Goal: Navigation & Orientation: Find specific page/section

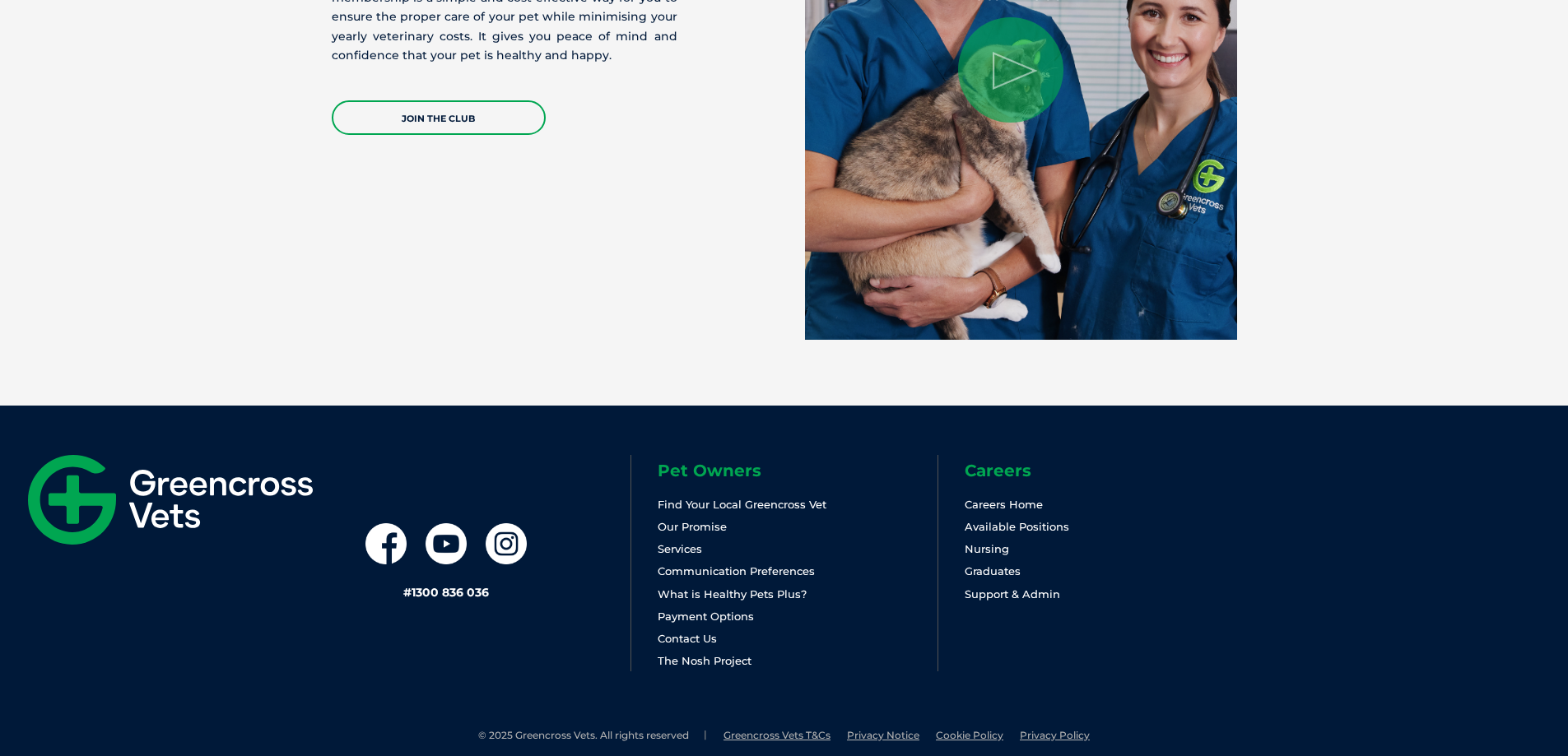
scroll to position [3429, 0]
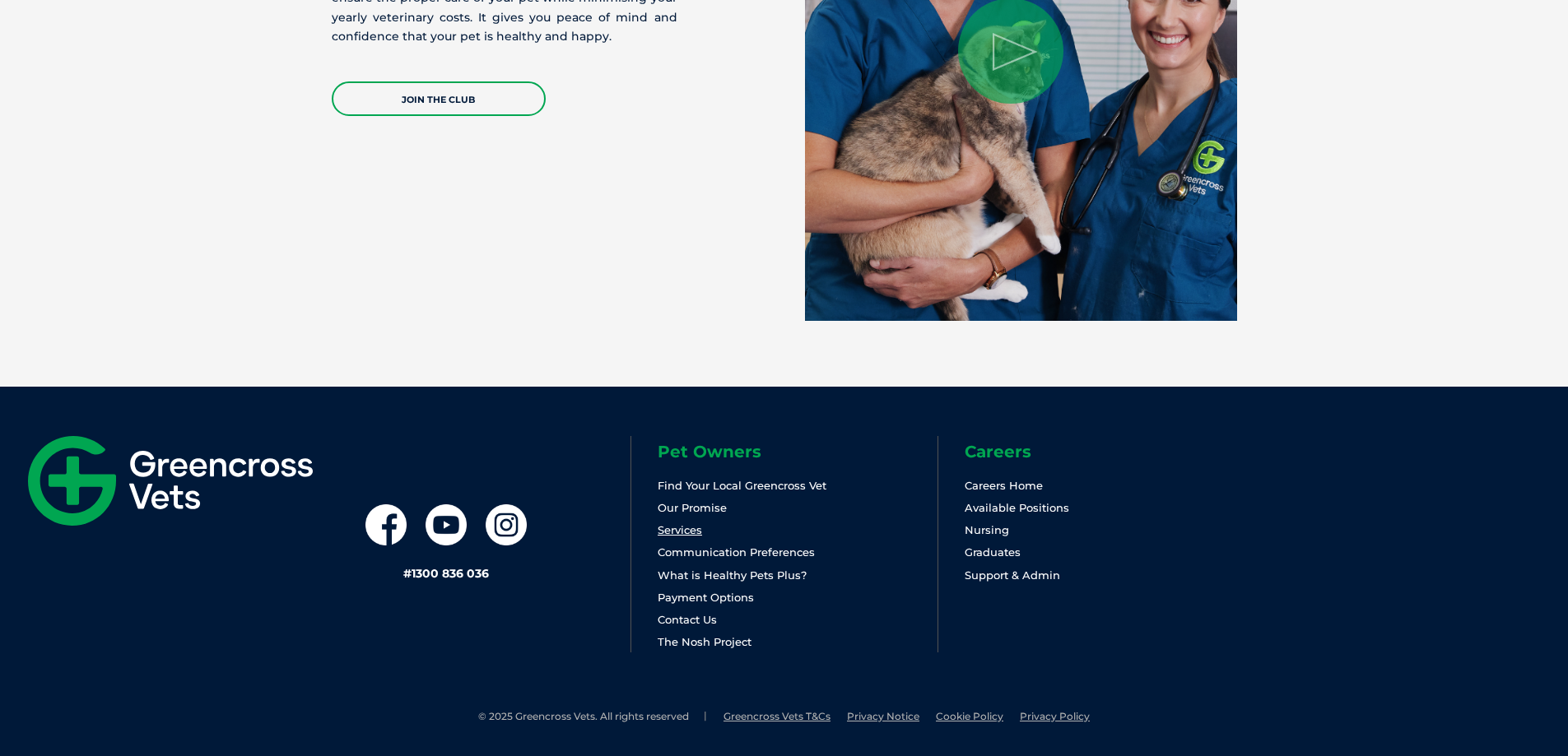
click at [693, 528] on link "Services" at bounding box center [680, 530] width 44 height 13
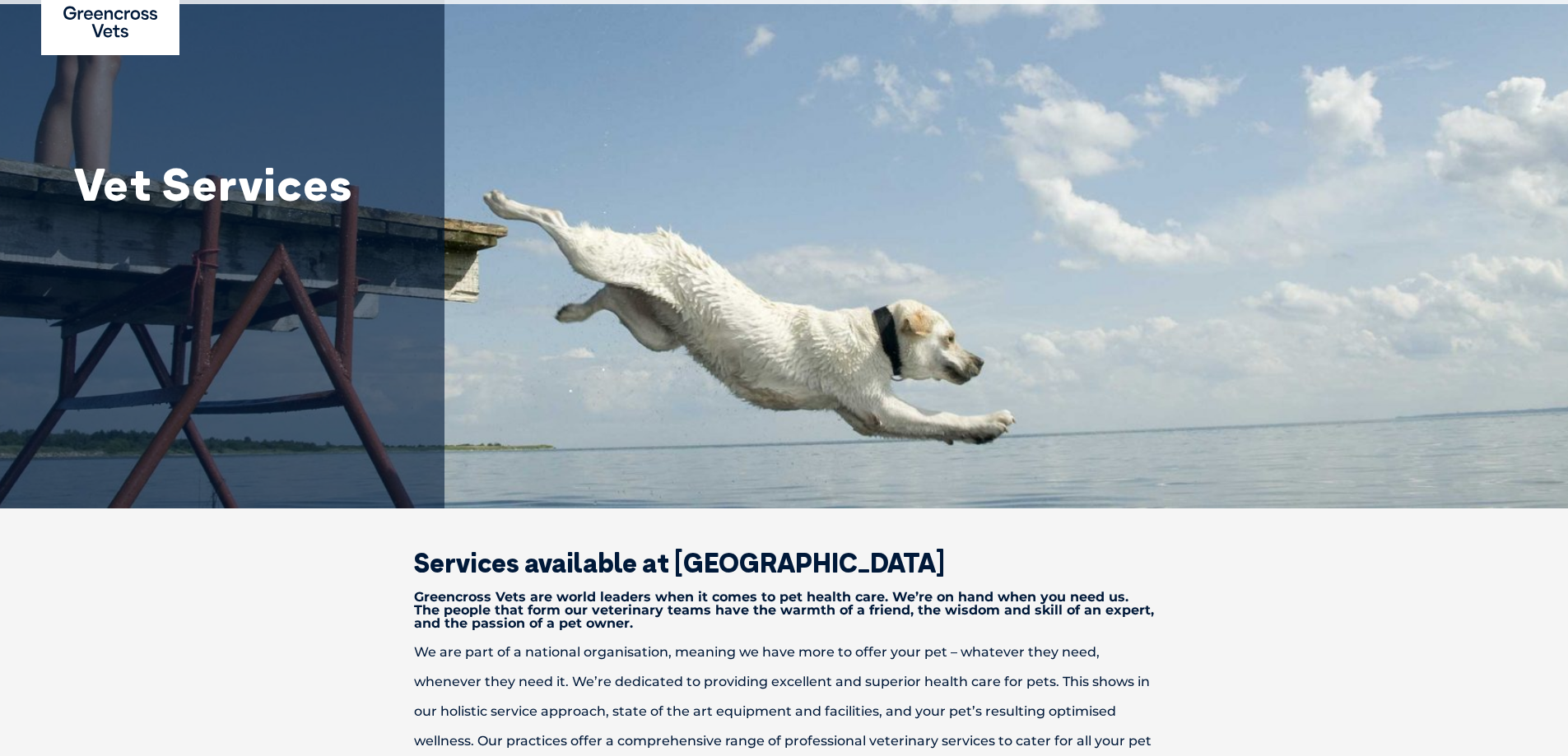
scroll to position [82, 0]
